Goal: Navigation & Orientation: Understand site structure

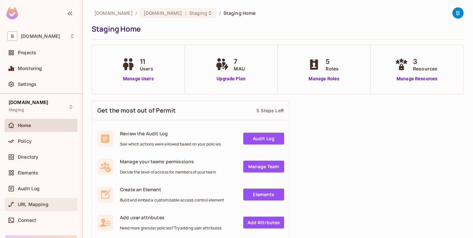
scroll to position [32, 0]
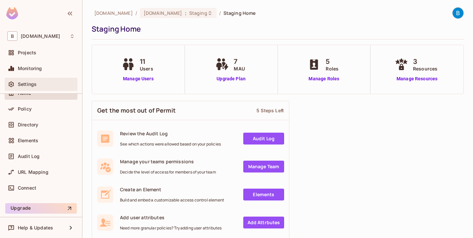
click at [41, 86] on div "Settings" at bounding box center [46, 84] width 57 height 5
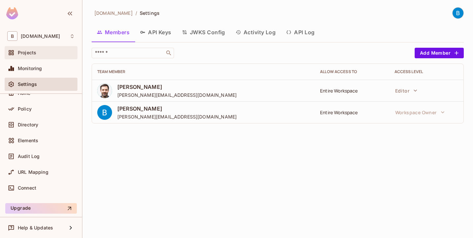
click at [17, 51] on div at bounding box center [12, 53] width 11 height 8
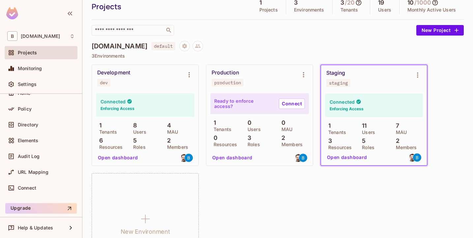
scroll to position [15, 0]
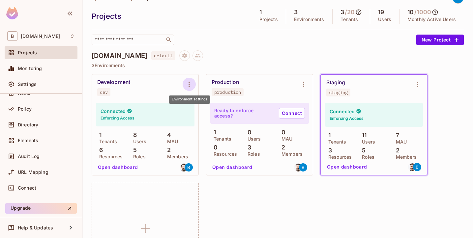
click at [192, 80] on icon "Environment settings" at bounding box center [189, 84] width 8 height 8
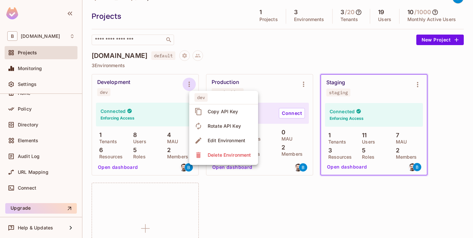
click at [203, 68] on div at bounding box center [236, 119] width 473 height 238
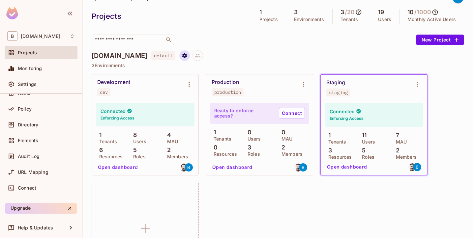
click at [181, 58] on icon "Project settings" at bounding box center [184, 56] width 6 height 6
click at [203, 51] on div at bounding box center [236, 119] width 473 height 238
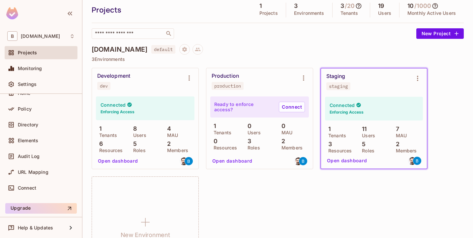
scroll to position [0, 0]
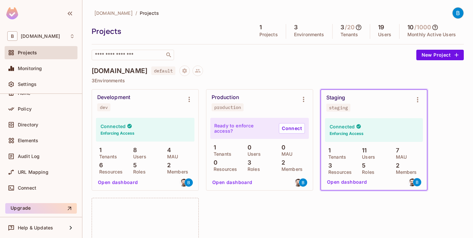
click at [352, 182] on button "Open dashboard" at bounding box center [346, 182] width 45 height 11
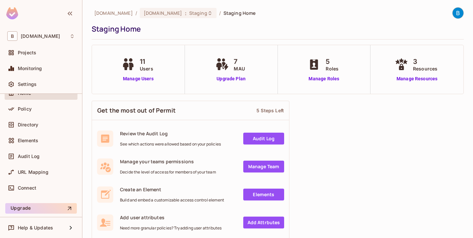
click at [460, 15] on img at bounding box center [457, 13] width 11 height 11
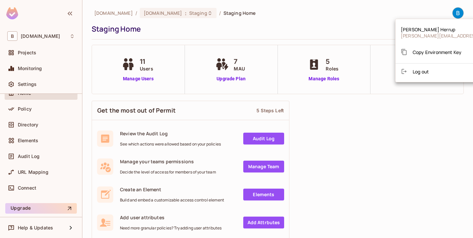
click at [417, 53] on span "Copy Environment Key" at bounding box center [436, 52] width 49 height 6
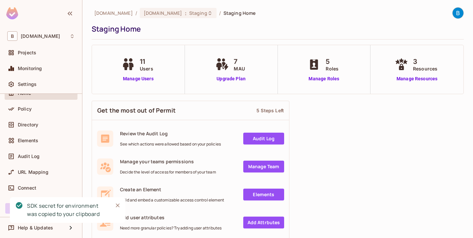
click at [285, 14] on div "[DOMAIN_NAME] / [DOMAIN_NAME] : Staging / Staging Home" at bounding box center [278, 13] width 372 height 12
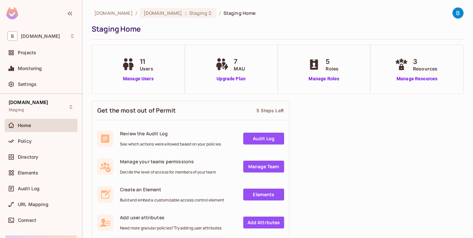
click at [234, 64] on span "7" at bounding box center [238, 62] width 11 height 10
click at [189, 14] on span "Staging" at bounding box center [198, 13] width 18 height 6
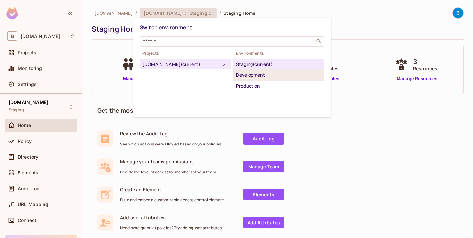
click at [256, 79] on li "Development" at bounding box center [278, 75] width 91 height 11
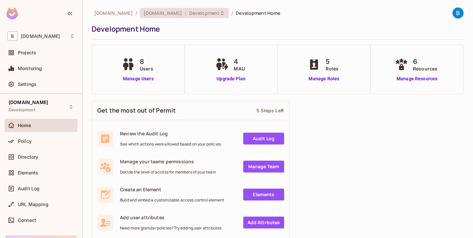
click at [188, 9] on div "[DOMAIN_NAME] : Development" at bounding box center [184, 13] width 89 height 10
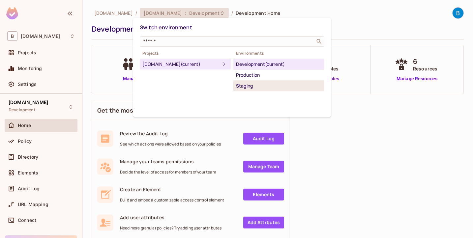
click at [246, 85] on div "Staging" at bounding box center [279, 86] width 86 height 8
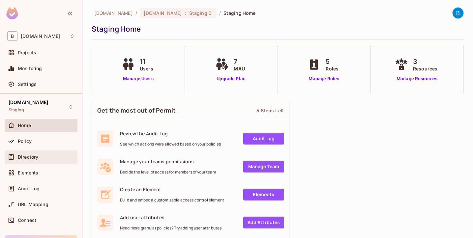
click at [35, 161] on div "Directory" at bounding box center [41, 156] width 73 height 13
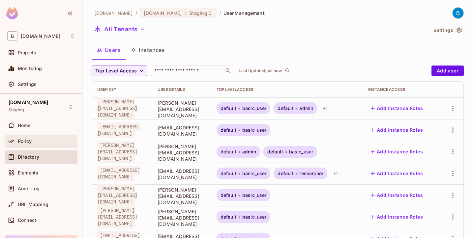
click at [27, 143] on span "Policy" at bounding box center [25, 141] width 14 height 5
